Goal: Information Seeking & Learning: Learn about a topic

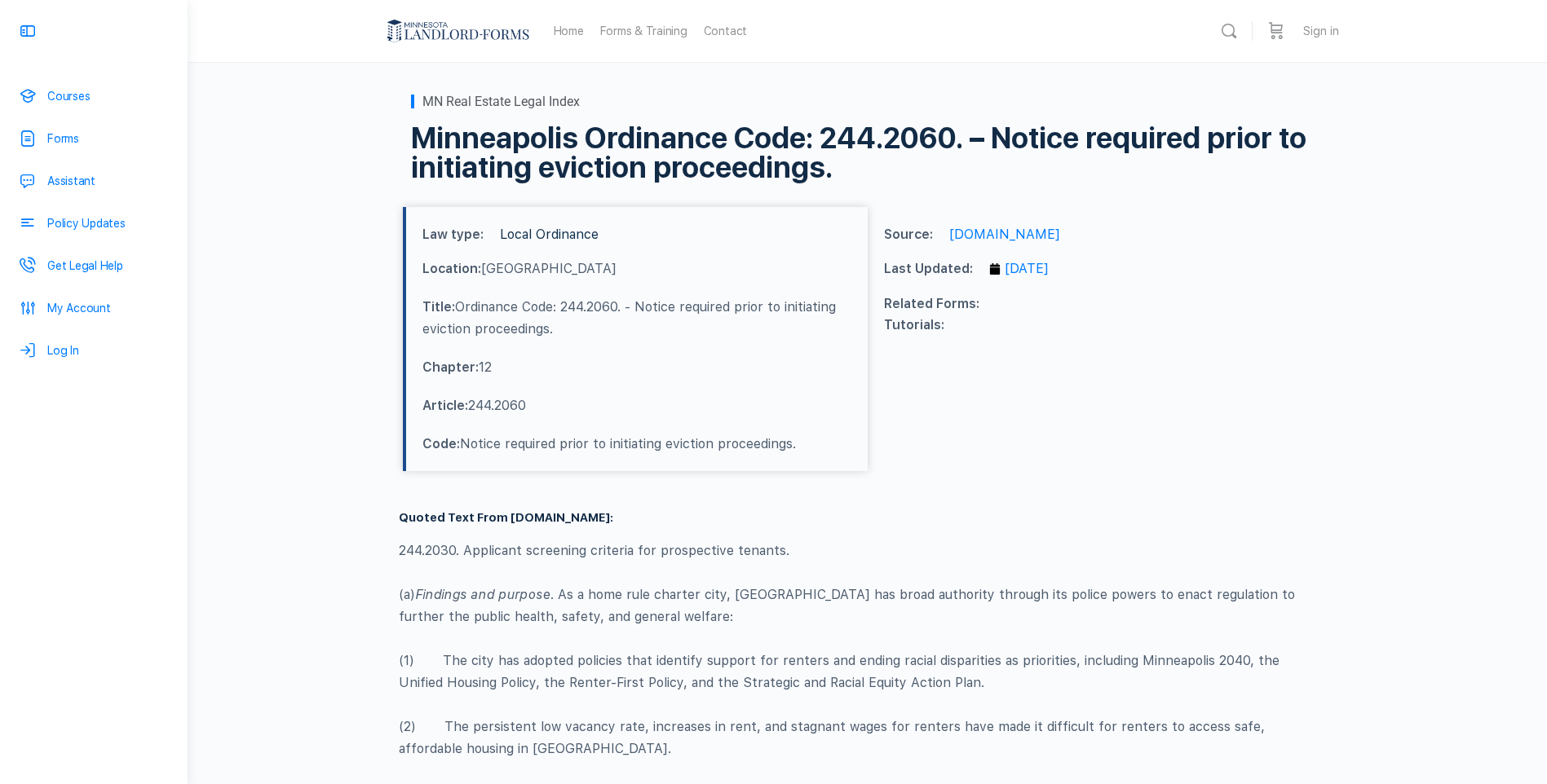
click at [560, 234] on link "Local Ordinance" at bounding box center [549, 234] width 98 height 16
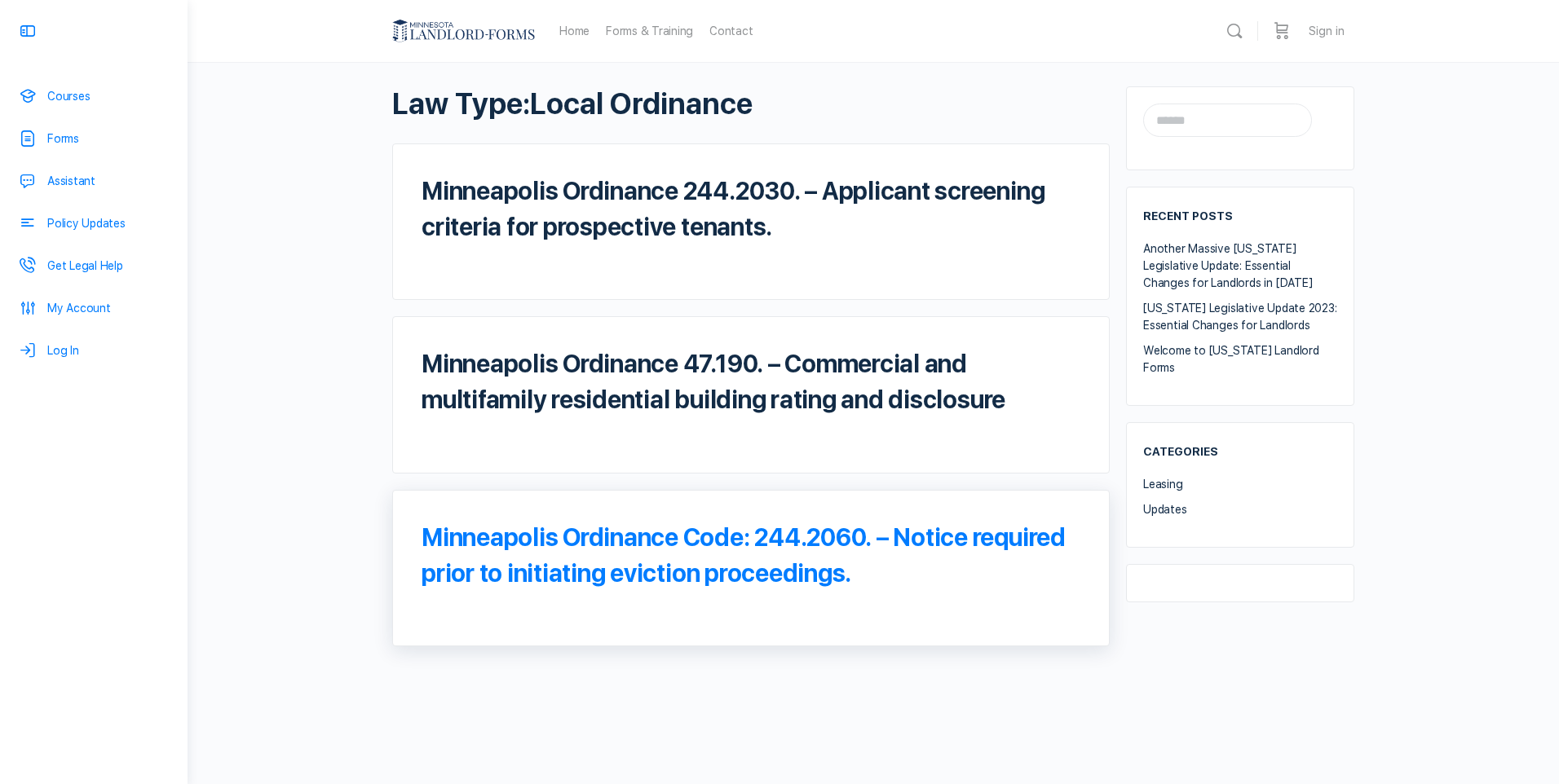
click at [799, 540] on link "Minneapolis Ordinance Code: 244.2060. – Notice required prior to initiating evi…" at bounding box center [743, 555] width 644 height 65
click at [692, 538] on link "Minneapolis Ordinance Code: 244.2060. – Notice required prior to initiating evi…" at bounding box center [743, 555] width 644 height 65
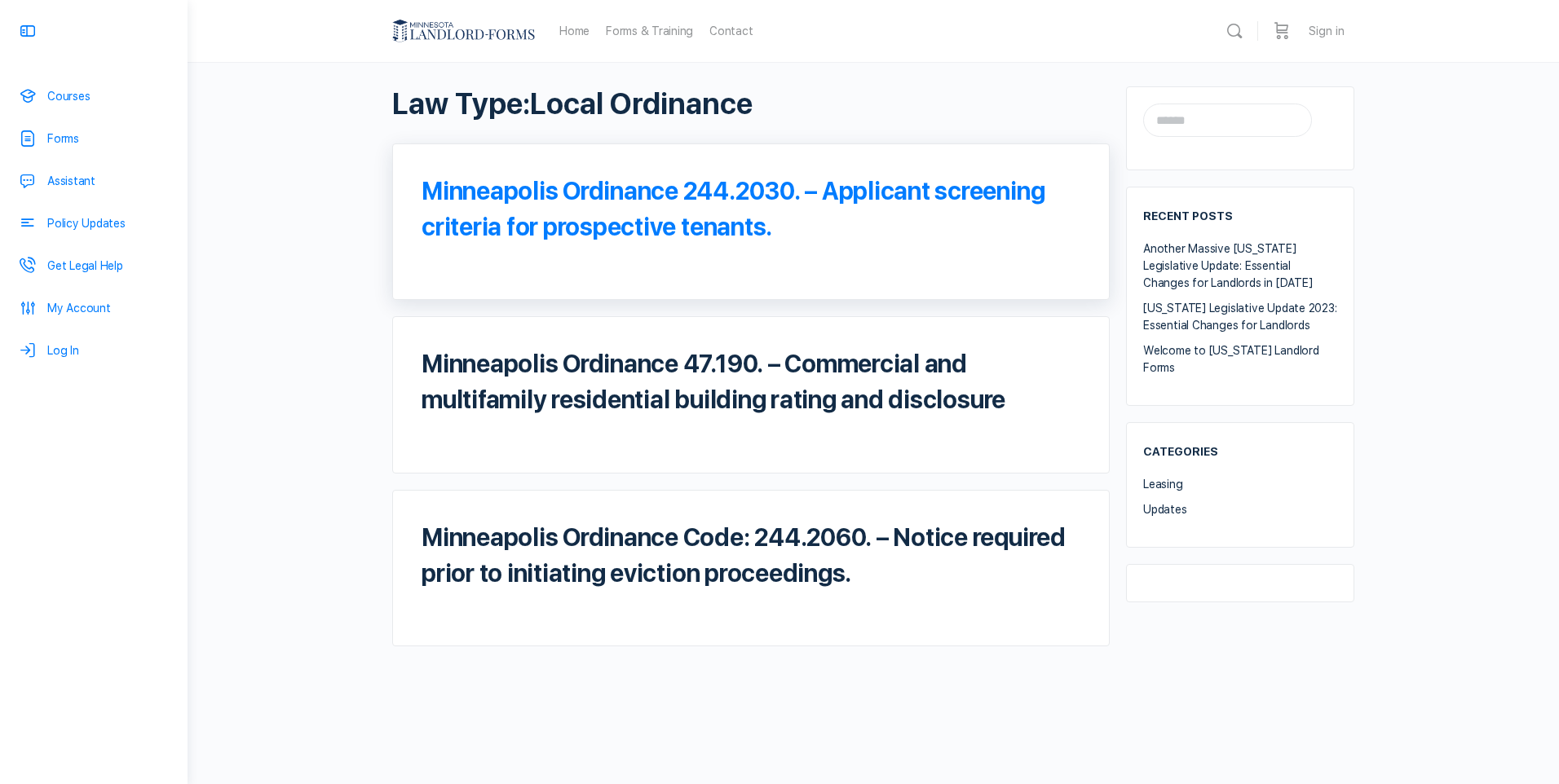
click at [778, 189] on link "Minneapolis Ordinance 244.2030. – Applicant screening criteria for prospective …" at bounding box center [733, 209] width 623 height 65
